Goal: Navigation & Orientation: Find specific page/section

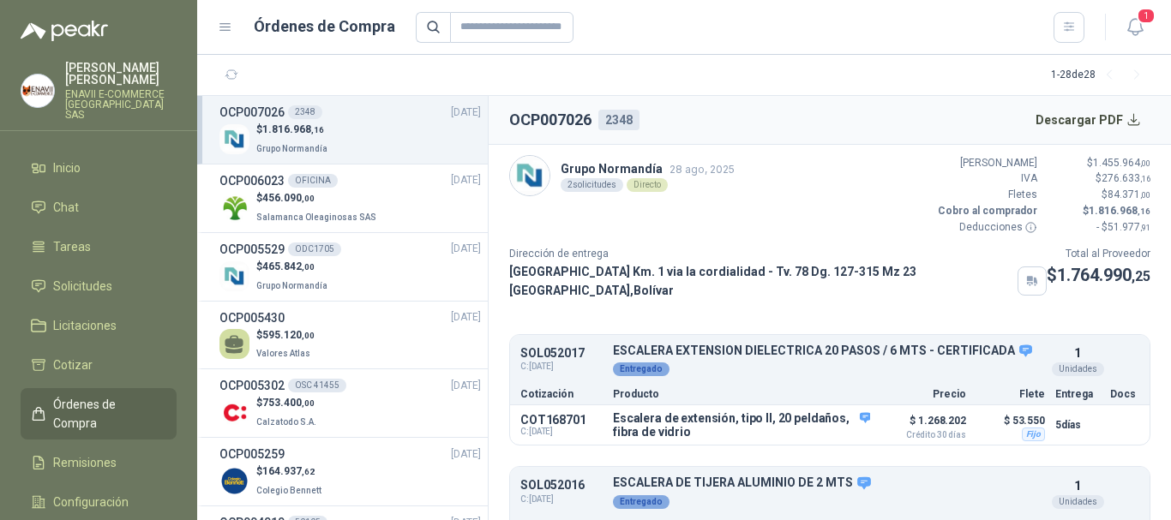
click at [125, 395] on span "Órdenes de Compra" at bounding box center [106, 414] width 107 height 38
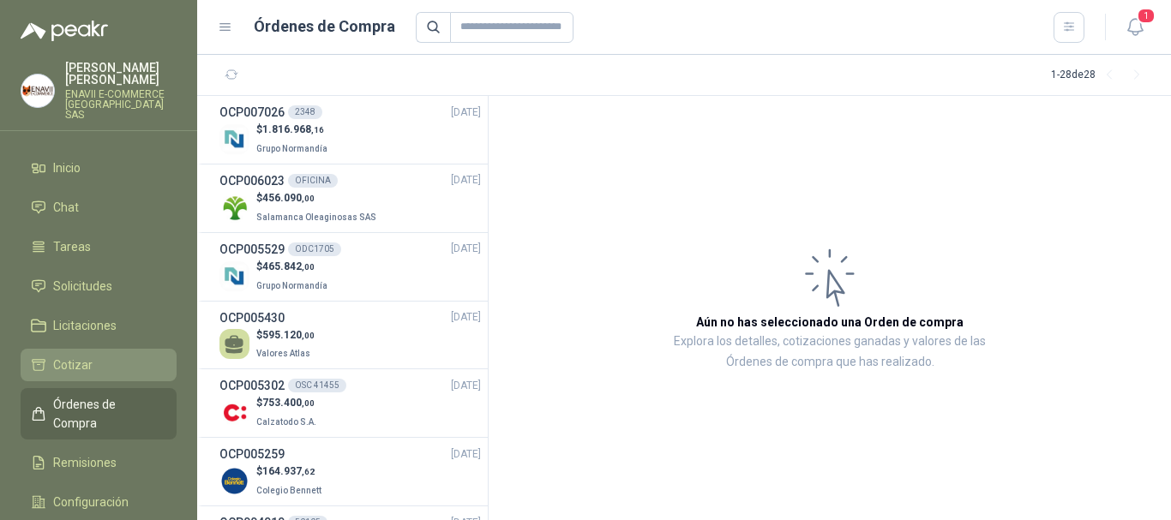
click at [78, 356] on span "Cotizar" at bounding box center [72, 365] width 39 height 19
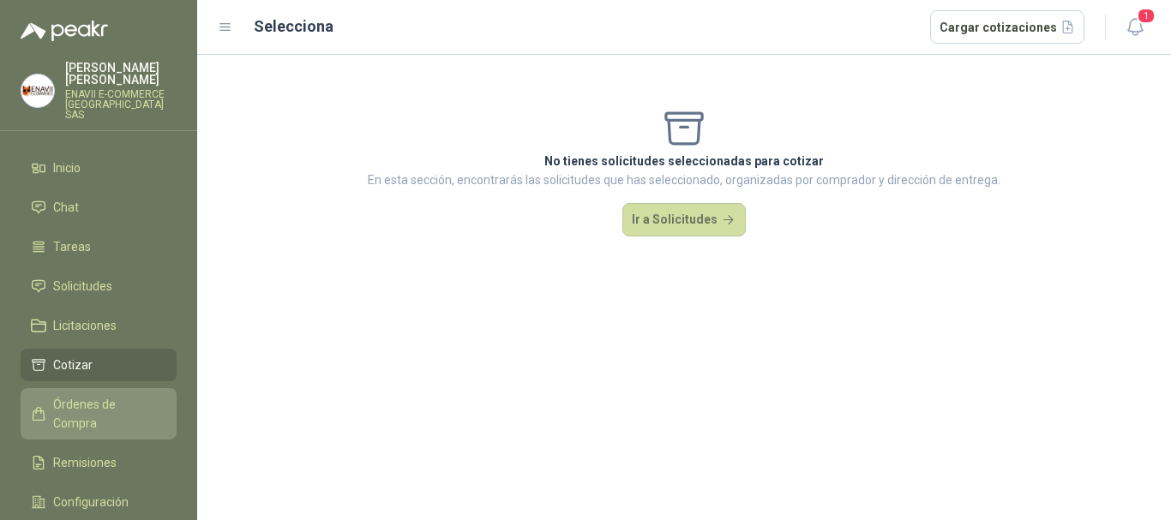
click at [98, 395] on span "Órdenes de Compra" at bounding box center [106, 414] width 107 height 38
